Goal: Contribute content: Add original content to the website for others to see

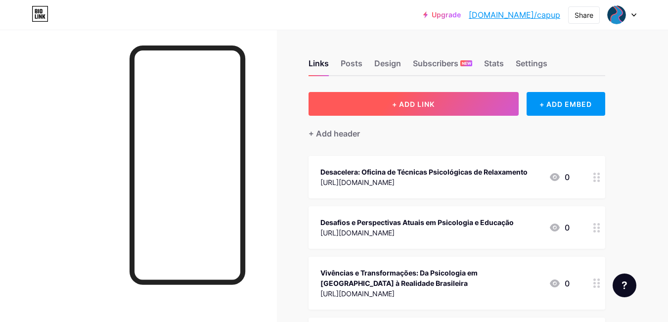
click at [381, 114] on button "+ ADD LINK" at bounding box center [414, 104] width 210 height 24
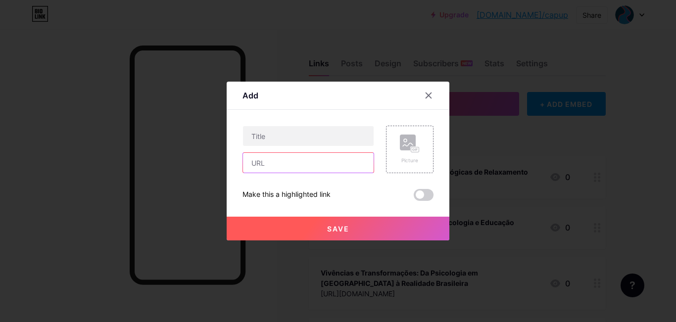
click at [294, 166] on input "text" at bounding box center [308, 163] width 131 height 20
paste input "[URL][DOMAIN_NAME]"
type input "[URL][DOMAIN_NAME]"
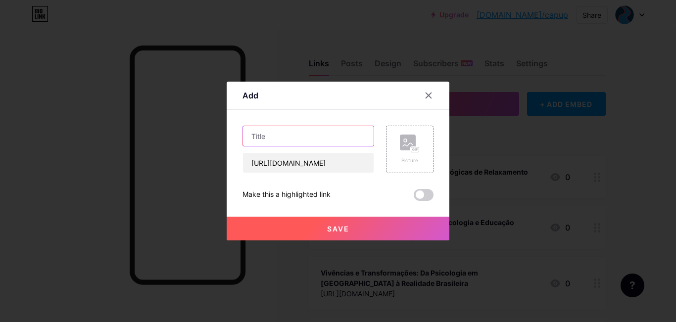
click at [267, 132] on input "text" at bounding box center [308, 136] width 131 height 20
paste input "O que a graduação não me ensinou: Criando e recriando a Psicologia na práxis co…"
type input "O que a graduação não me ensinou: Criando e recriando a Psicologia na práxis co…"
click at [341, 228] on span "Save" at bounding box center [338, 229] width 22 height 8
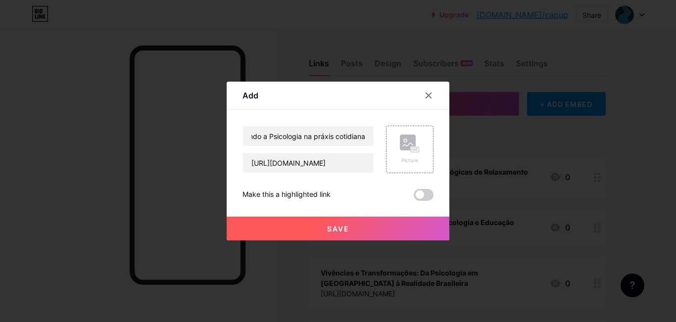
scroll to position [0, 0]
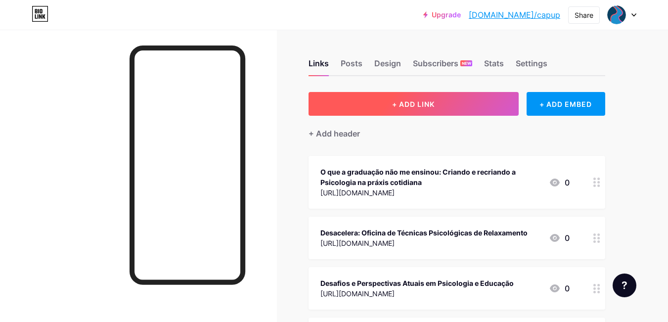
click at [382, 109] on button "+ ADD LINK" at bounding box center [414, 104] width 210 height 24
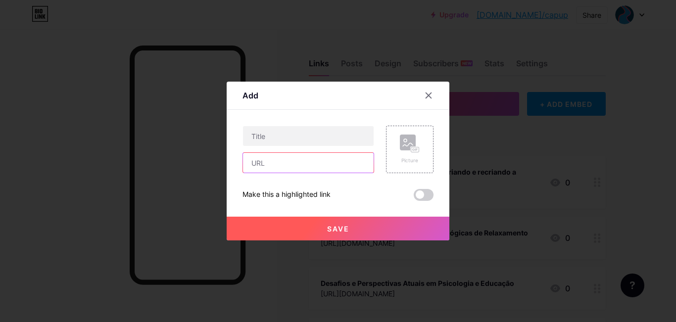
click at [320, 170] on input "text" at bounding box center [308, 163] width 131 height 20
paste input "[URL][DOMAIN_NAME]"
type input "[URL][DOMAIN_NAME]"
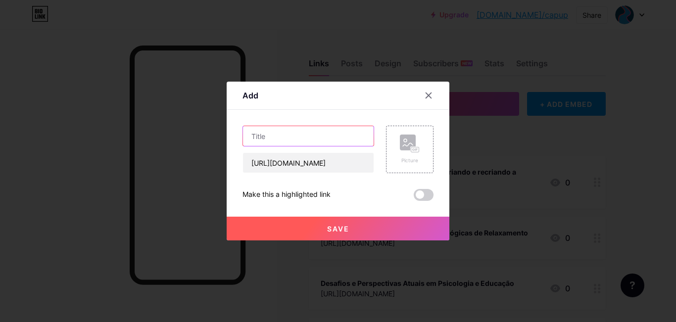
click at [351, 128] on input "text" at bounding box center [308, 136] width 131 height 20
paste input "Epistemologias do plural e do singular: a psicologia na formação de identidades"
type input "Epistemologias do plural e do singular: a psicologia na formação de identidades"
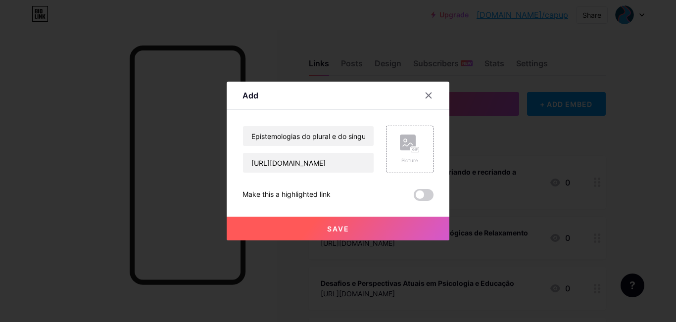
click at [336, 226] on span "Save" at bounding box center [338, 229] width 22 height 8
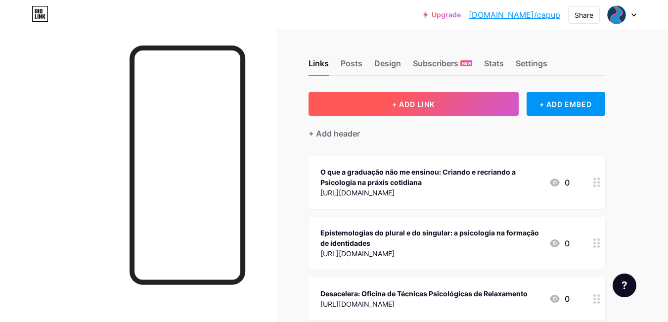
click at [436, 105] on button "+ ADD LINK" at bounding box center [414, 104] width 210 height 24
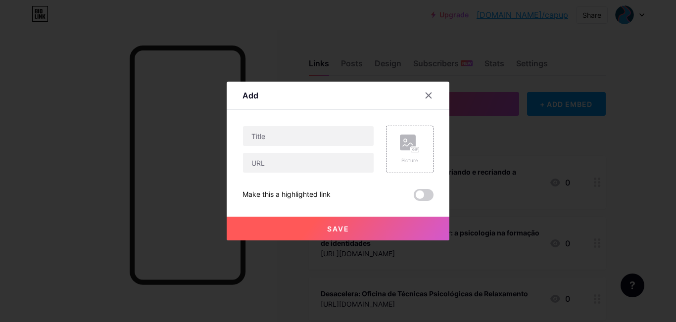
click at [287, 147] on div at bounding box center [308, 149] width 132 height 47
click at [273, 171] on input "text" at bounding box center [308, 163] width 131 height 20
paste input "[URL][DOMAIN_NAME]"
type input "[URL][DOMAIN_NAME]"
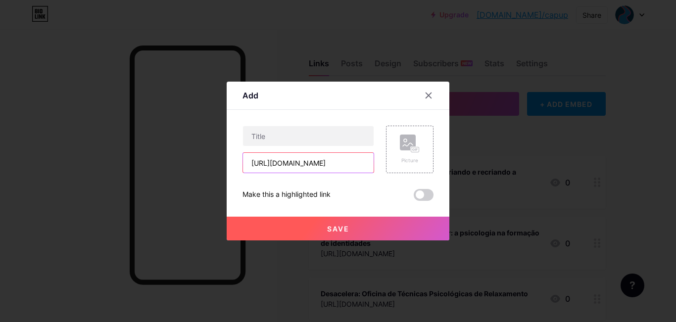
scroll to position [0, 0]
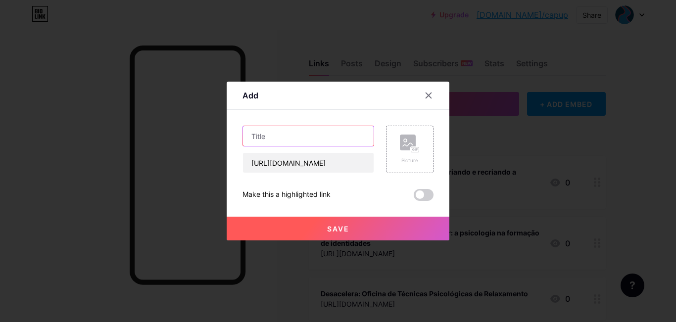
click at [308, 136] on input "text" at bounding box center [308, 136] width 131 height 20
paste input "Sindicato e Sistema Conselhos de Psicologia: A organização em defesa da profiss…"
type input "Sindicato e Sistema Conselhos de Psicologia: A organização em defesa da profiss…"
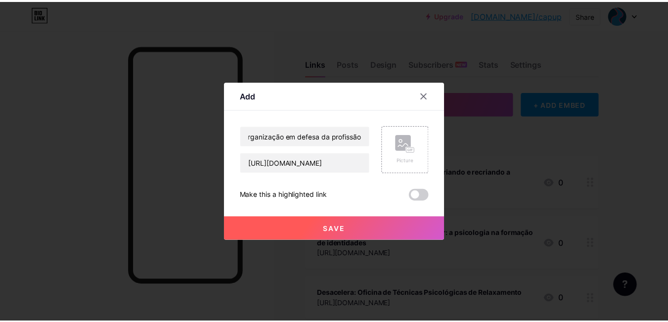
scroll to position [0, 0]
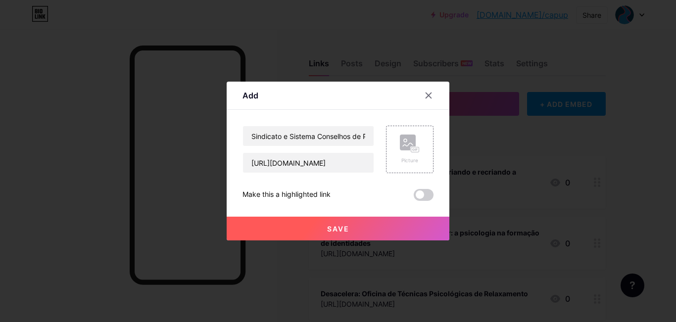
click at [340, 221] on button "Save" at bounding box center [338, 229] width 223 height 24
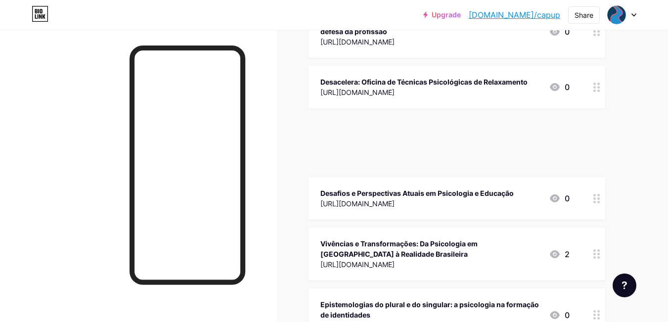
scroll to position [90, 0]
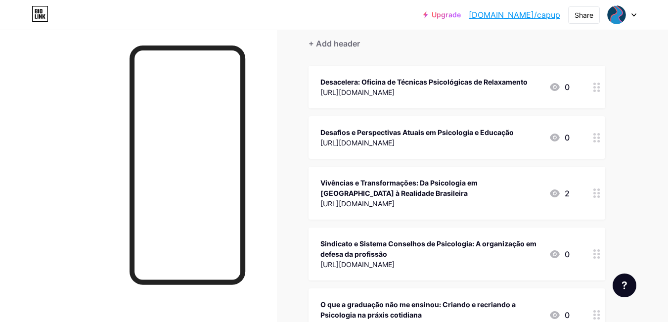
click at [540, 269] on div "Sindicato e Sistema Conselhos de Psicologia: A organização em defesa da profiss…" at bounding box center [431, 253] width 221 height 33
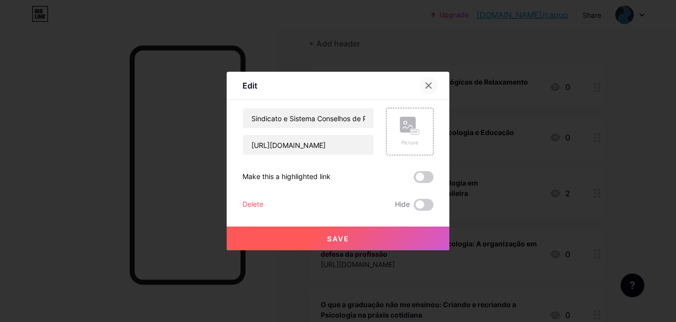
click at [425, 87] on icon at bounding box center [428, 86] width 8 height 8
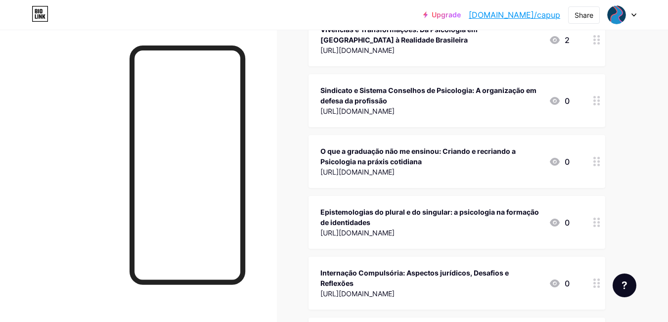
scroll to position [247, 0]
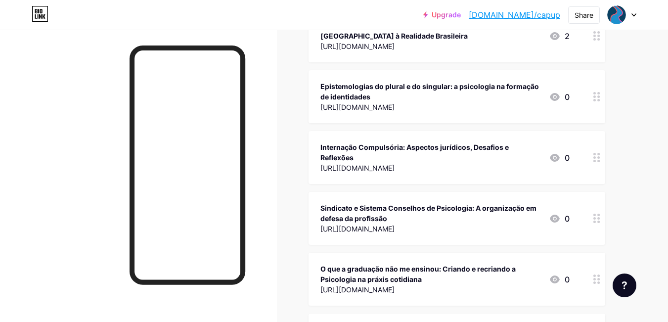
drag, startPoint x: 584, startPoint y: 104, endPoint x: 547, endPoint y: 218, distance: 119.5
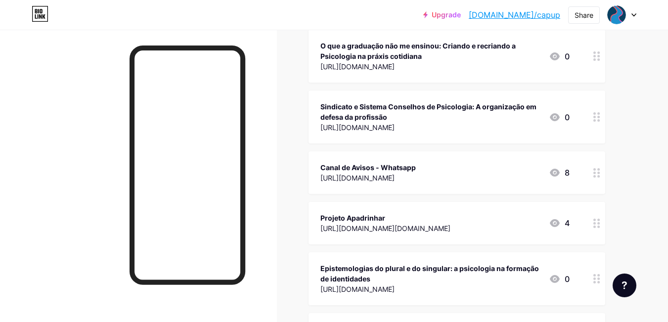
scroll to position [718, 0]
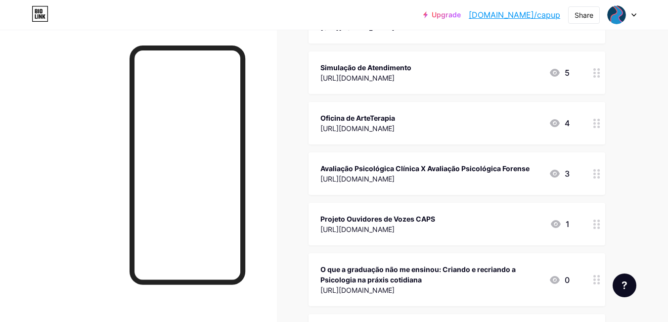
scroll to position [495, 0]
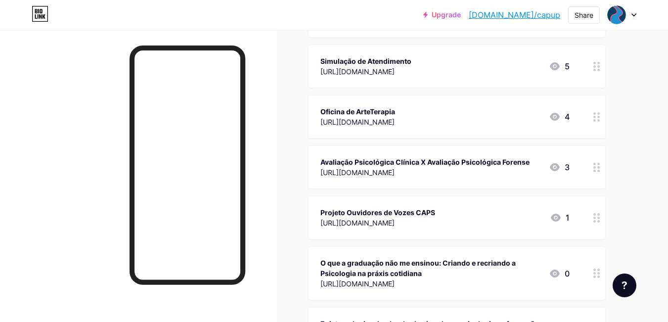
drag, startPoint x: 666, startPoint y: 168, endPoint x: 669, endPoint y: 162, distance: 7.1
click at [668, 162] on html "Upgrade [DOMAIN_NAME]/capup [DOMAIN_NAME]/capup Share Switch accounts CAPUP [DO…" at bounding box center [334, 141] width 668 height 1272
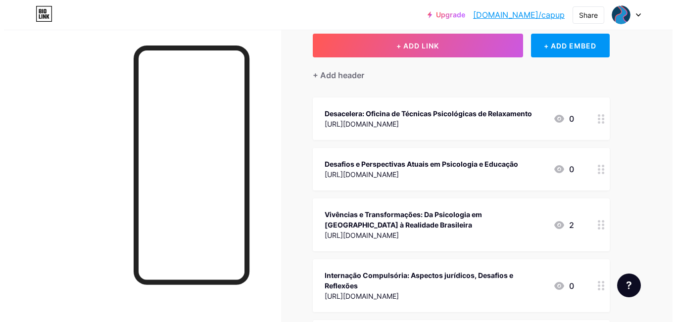
scroll to position [46, 0]
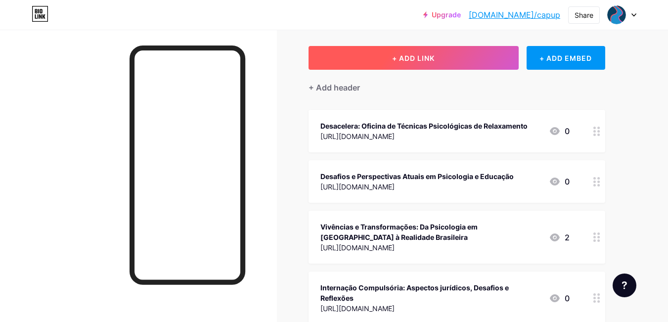
click at [370, 68] on button "+ ADD LINK" at bounding box center [414, 58] width 210 height 24
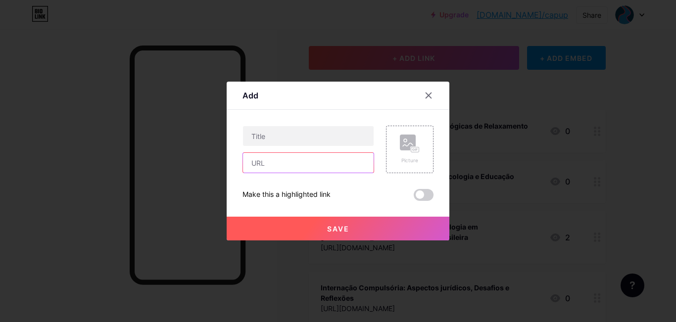
click at [327, 155] on input "text" at bounding box center [308, 163] width 131 height 20
paste input "[URL][DOMAIN_NAME]"
type input "[URL][DOMAIN_NAME]"
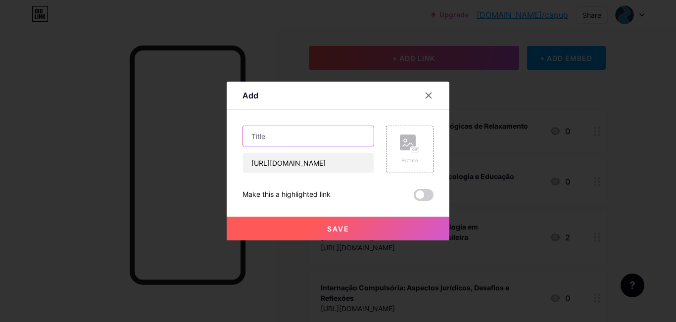
click at [330, 133] on input "text" at bounding box center [308, 136] width 131 height 20
paste input "Diagnóstico e Tratamento Interdisciplinar de Transtornos Alimentares"
type input "Diagnóstico e Tratamento Interdisciplinar de Transtornos Alimentares"
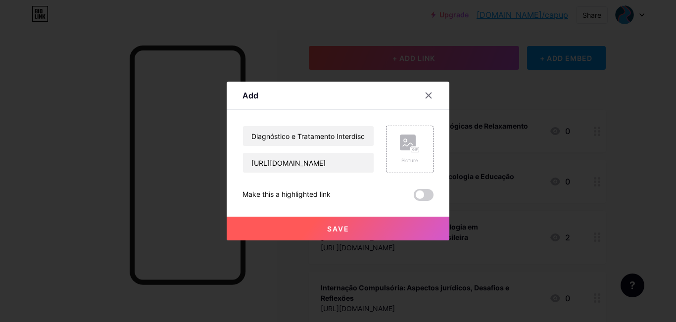
click at [322, 217] on button "Save" at bounding box center [338, 229] width 223 height 24
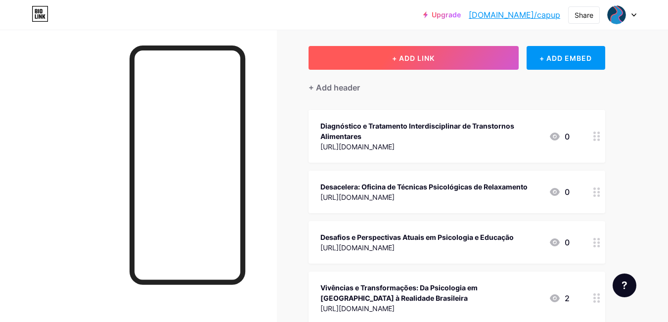
click at [435, 55] on span "+ ADD LINK" at bounding box center [413, 58] width 43 height 8
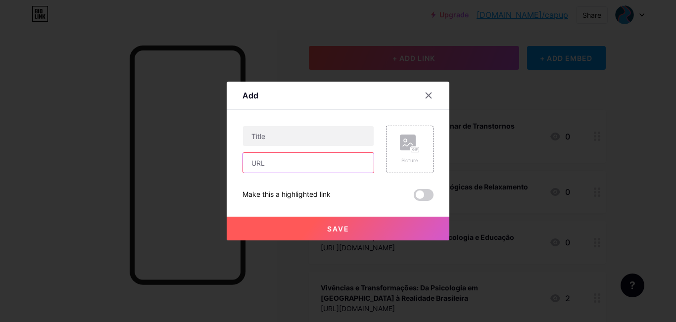
click at [265, 161] on input "text" at bounding box center [308, 163] width 131 height 20
paste input "[URL][DOMAIN_NAME]"
type input "[URL][DOMAIN_NAME]"
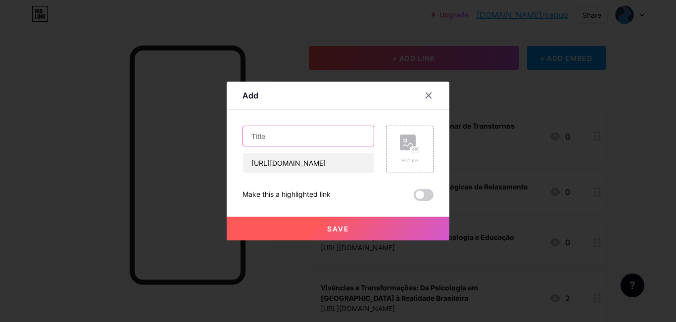
click at [282, 137] on input "text" at bounding box center [308, 136] width 131 height 20
paste input "PerformanceS e movimentoS: "as artes" como via de conheSer"
type input "PerformanceS e movimentoS: "as artes" como via de conheSer"
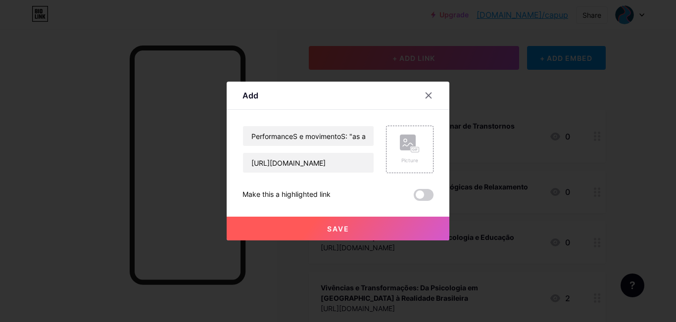
click at [347, 226] on button "Save" at bounding box center [338, 229] width 223 height 24
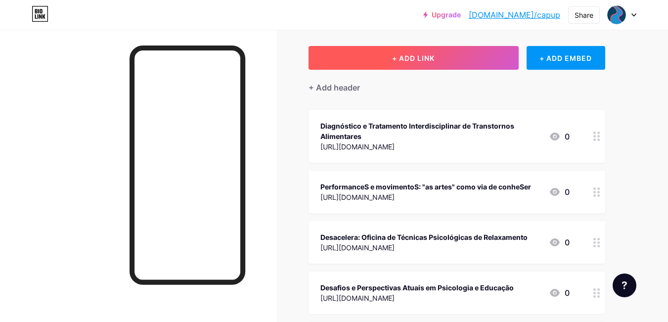
click at [463, 55] on button "+ ADD LINK" at bounding box center [414, 58] width 210 height 24
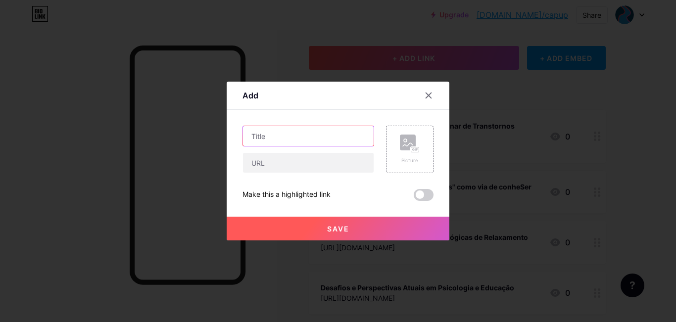
click at [336, 128] on input "text" at bounding box center [308, 136] width 131 height 20
paste input "Pesquisa com Subjetividade nas Organizações"
type input "Pesquisa com Subjetividade nas Organizações"
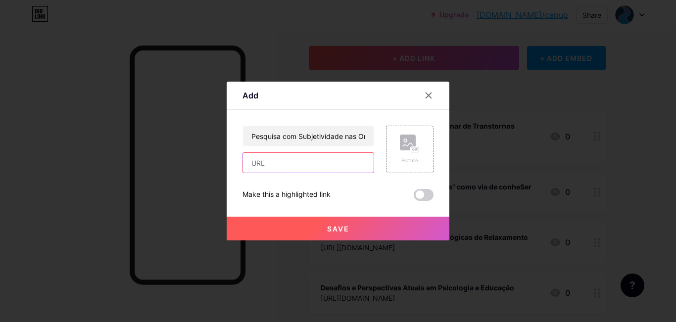
click at [293, 159] on input "text" at bounding box center [308, 163] width 131 height 20
paste input "[URL][DOMAIN_NAME]"
type input "[URL][DOMAIN_NAME]"
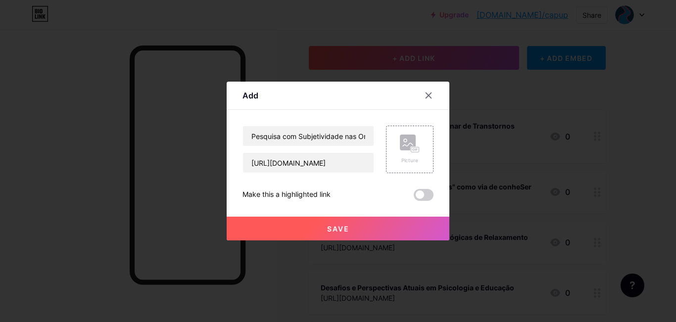
click at [352, 235] on button "Save" at bounding box center [338, 229] width 223 height 24
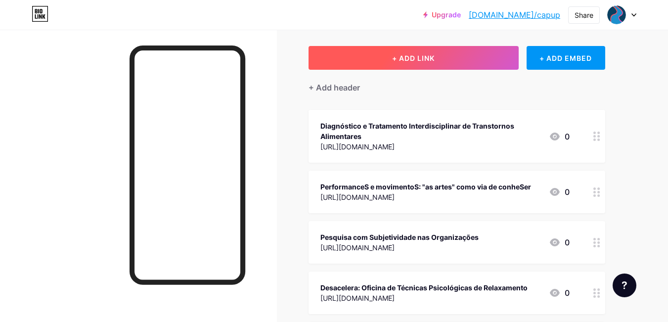
click at [364, 54] on button "+ ADD LINK" at bounding box center [414, 58] width 210 height 24
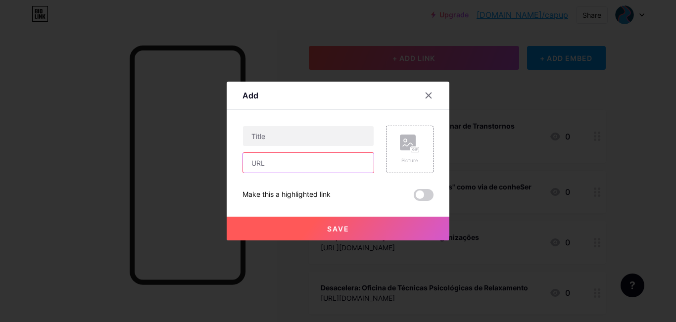
click at [320, 163] on input "text" at bounding box center [308, 163] width 131 height 20
paste input "[URL][DOMAIN_NAME]"
type input "[URL][DOMAIN_NAME]"
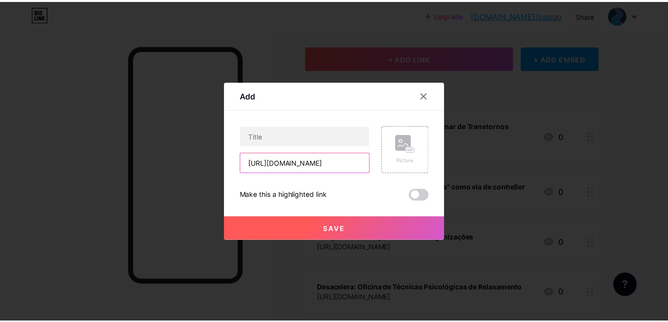
scroll to position [0, 0]
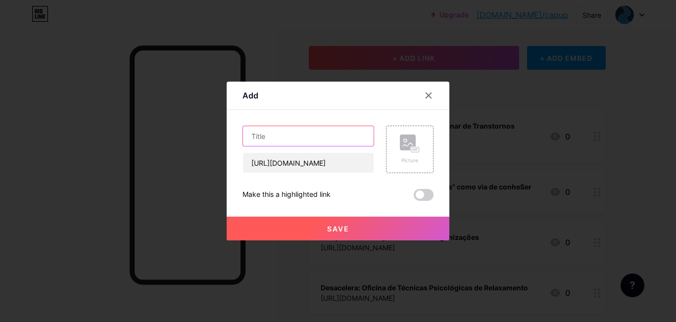
click at [268, 135] on input "text" at bounding box center [308, 136] width 131 height 20
paste input "Caminhos na Psicologia Hospitalar"
type input "Caminhos na Psicologia Hospitalar"
click at [301, 235] on button "Save" at bounding box center [338, 229] width 223 height 24
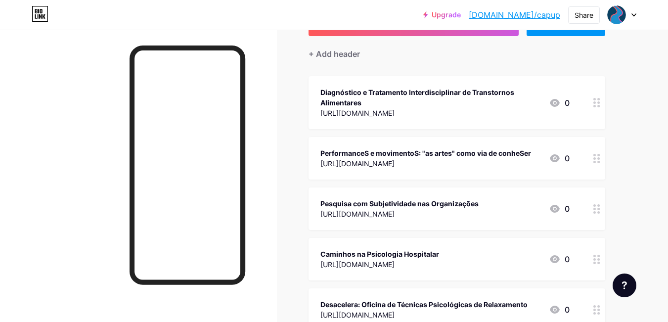
scroll to position [85, 0]
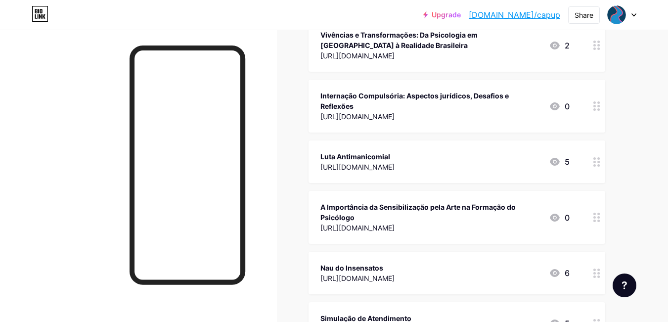
scroll to position [0, 0]
